Goal: Information Seeking & Learning: Learn about a topic

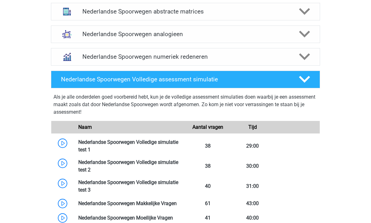
scroll to position [507, 0]
click at [96, 57] on h4 "Nederlandse Spoorwegen numeriek redeneren" at bounding box center [185, 56] width 206 height 7
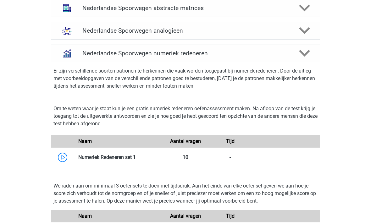
scroll to position [466, 0]
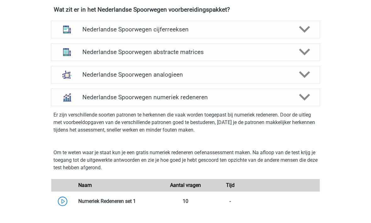
click at [119, 93] on div "Nederlandse Spoorwegen numeriek redeneren" at bounding box center [185, 98] width 269 height 18
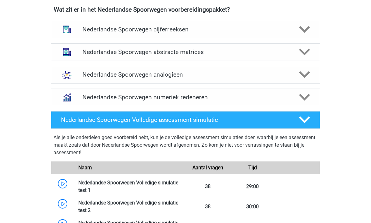
click at [102, 96] on h4 "Nederlandse Spoorwegen numeriek redeneren" at bounding box center [185, 97] width 206 height 7
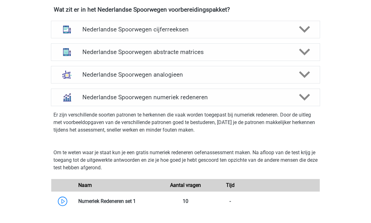
click at [95, 79] on div "Nederlandse Spoorwegen analogieen" at bounding box center [185, 75] width 269 height 18
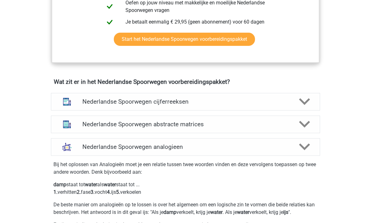
scroll to position [365, 0]
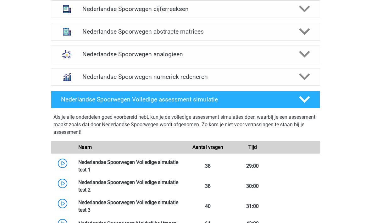
click at [120, 75] on h4 "Nederlandse Spoorwegen numeriek redeneren" at bounding box center [185, 77] width 206 height 7
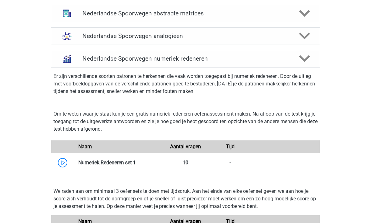
scroll to position [524, 0]
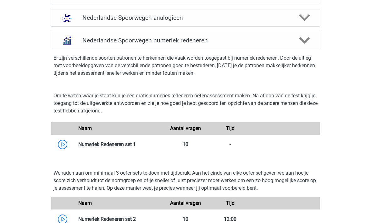
click at [136, 144] on link at bounding box center [136, 145] width 0 height 6
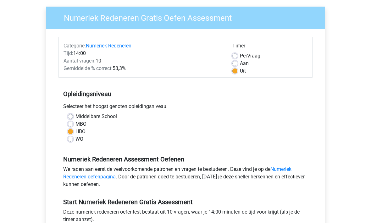
scroll to position [95, 0]
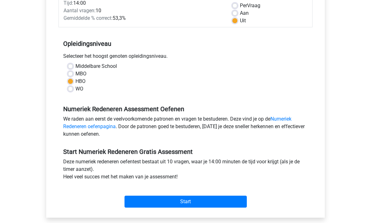
click at [149, 202] on input "Start" at bounding box center [186, 202] width 122 height 12
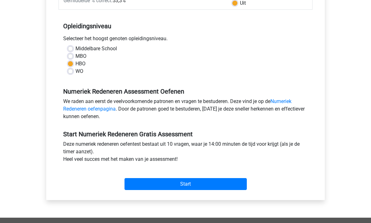
scroll to position [113, 0]
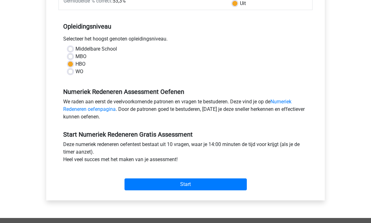
click at [147, 181] on input "Start" at bounding box center [186, 185] width 122 height 12
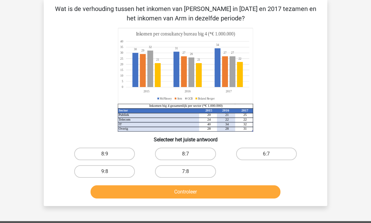
scroll to position [30, 0]
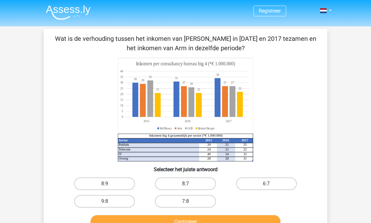
scroll to position [19, 0]
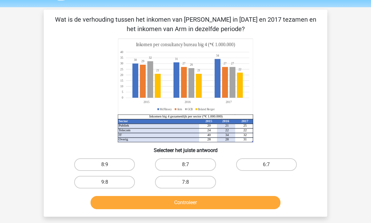
click at [91, 163] on label "8:9" at bounding box center [104, 165] width 61 height 13
click at [105, 165] on input "8:9" at bounding box center [107, 167] width 4 height 4
radio input "true"
click at [119, 205] on button "Controleer" at bounding box center [186, 202] width 190 height 13
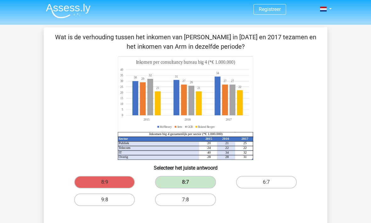
scroll to position [0, 0]
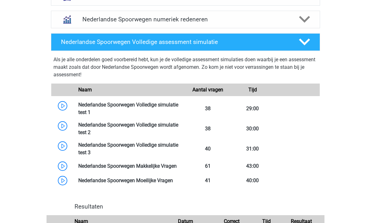
scroll to position [545, 0]
